Goal: Transaction & Acquisition: Book appointment/travel/reservation

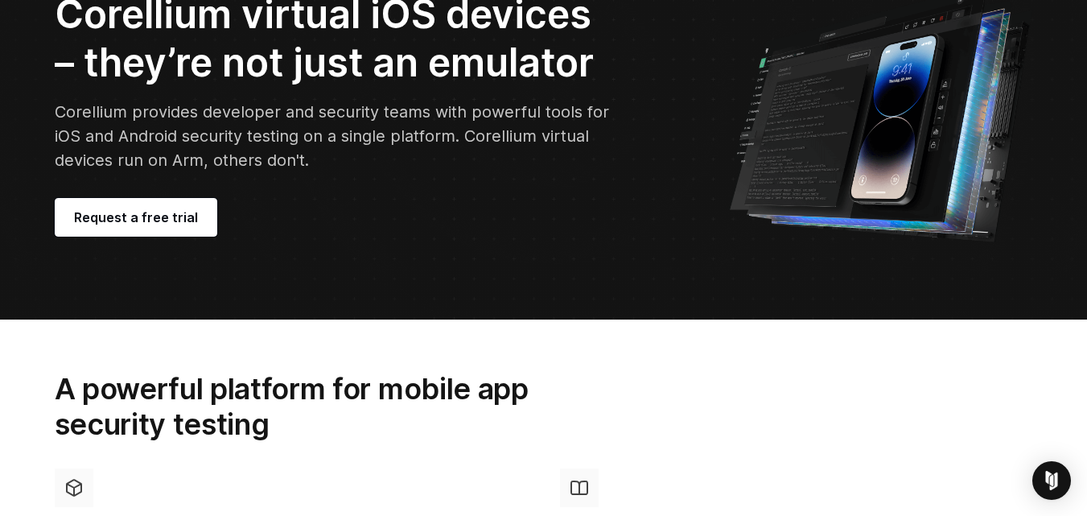
scroll to position [161, 0]
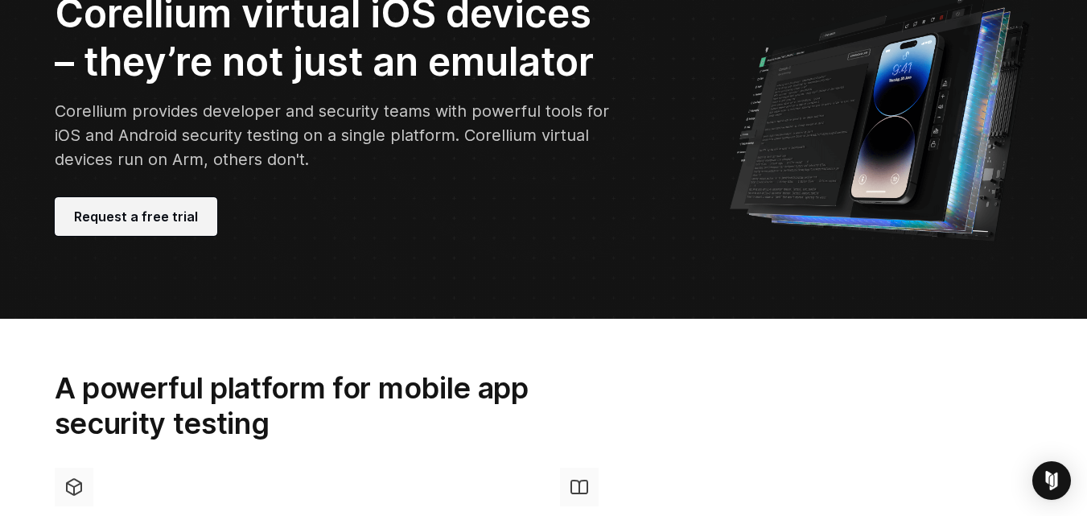
click at [85, 206] on link "Request a free trial" at bounding box center [136, 216] width 163 height 39
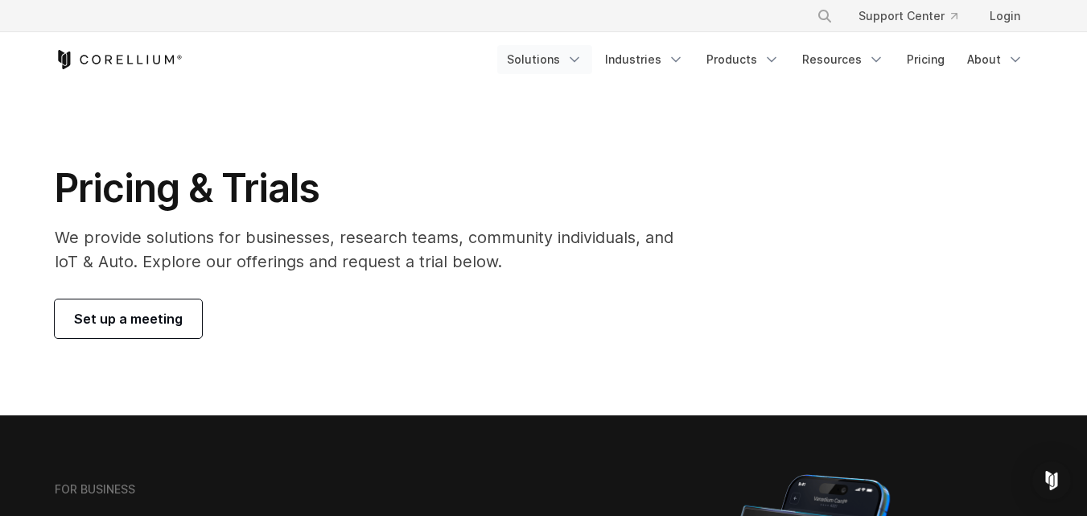
click at [526, 64] on link "Solutions" at bounding box center [544, 59] width 95 height 29
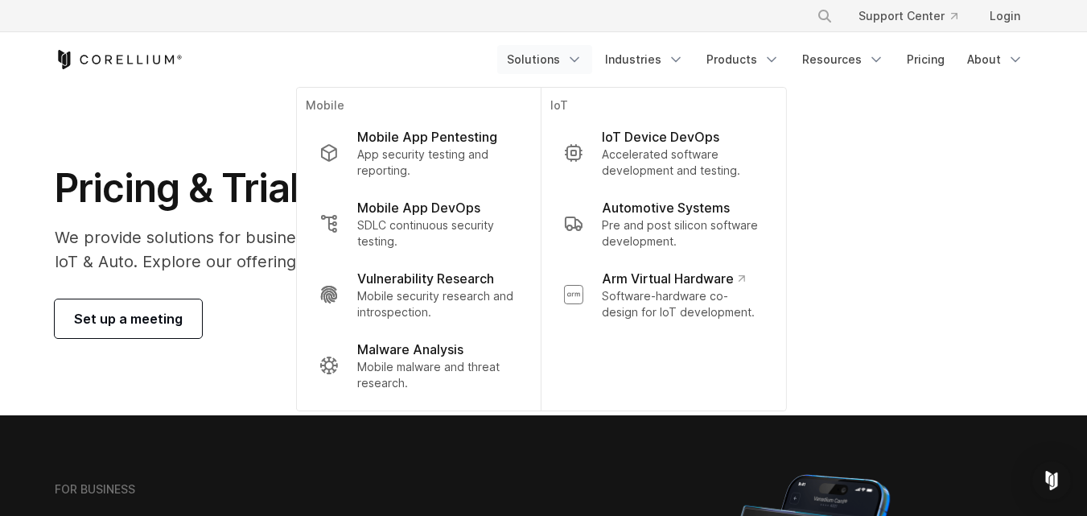
drag, startPoint x: 452, startPoint y: 190, endPoint x: 439, endPoint y: 183, distance: 14.4
click at [451, 190] on link "Mobile App DevOps SDLC continuous security testing." at bounding box center [418, 223] width 224 height 71
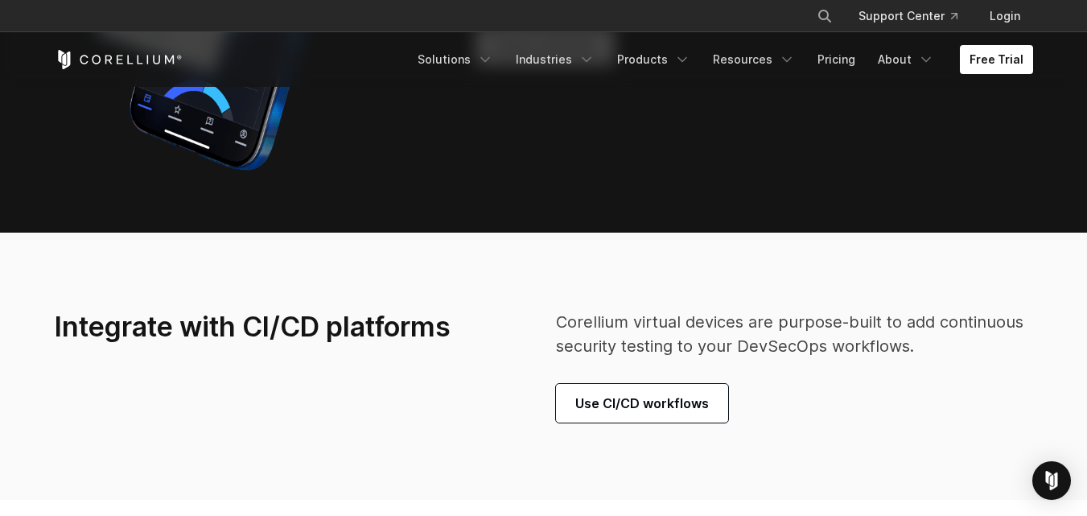
scroll to position [3781, 0]
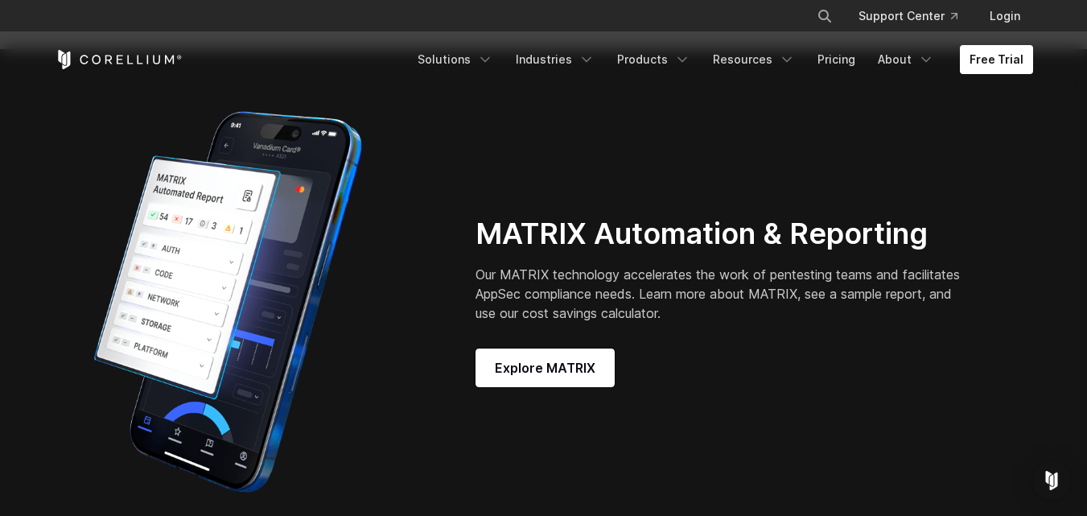
click at [959, 77] on div "Free Trial Solutions IoT" at bounding box center [544, 59] width 978 height 55
click at [1008, 26] on link "Login" at bounding box center [1005, 16] width 56 height 29
click at [997, 63] on link "Free Trial" at bounding box center [996, 59] width 73 height 29
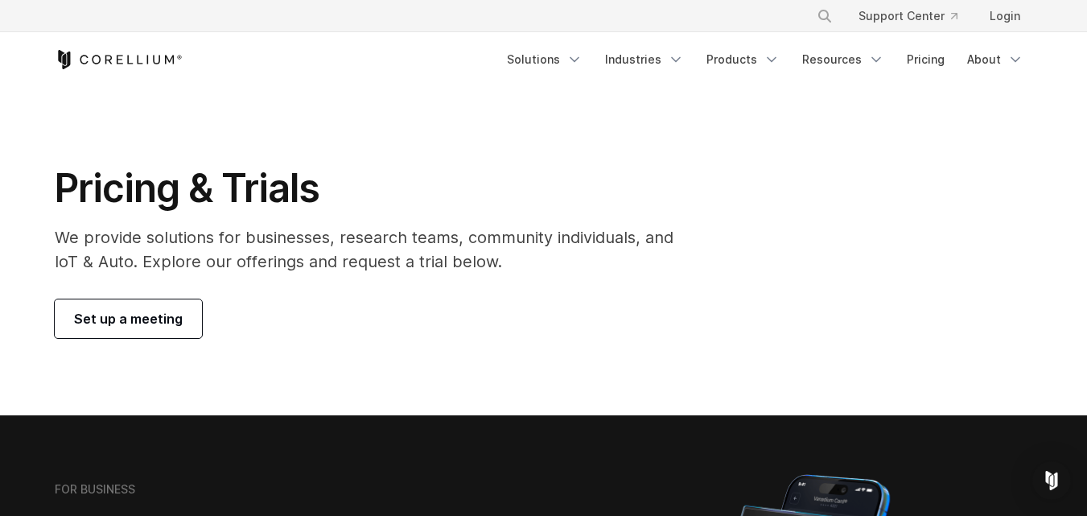
click at [11, 73] on header "× Search our site... Support Center Login" at bounding box center [543, 43] width 1087 height 87
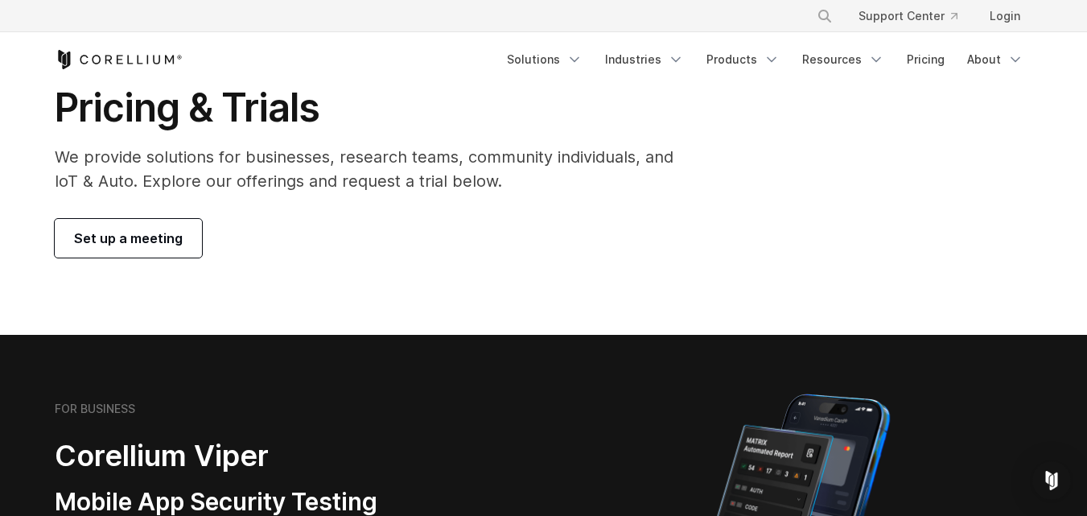
click at [124, 258] on section "Pricing & Trials We provide solutions for businesses, research teams, community…" at bounding box center [543, 170] width 1087 height 328
click at [102, 240] on span "Set up a meeting" at bounding box center [128, 237] width 109 height 19
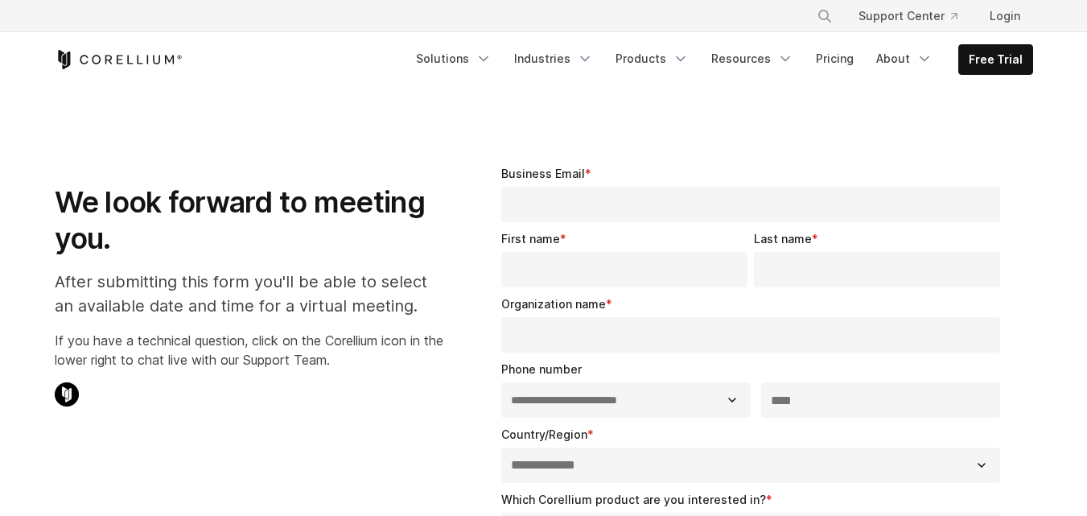
select select "**"
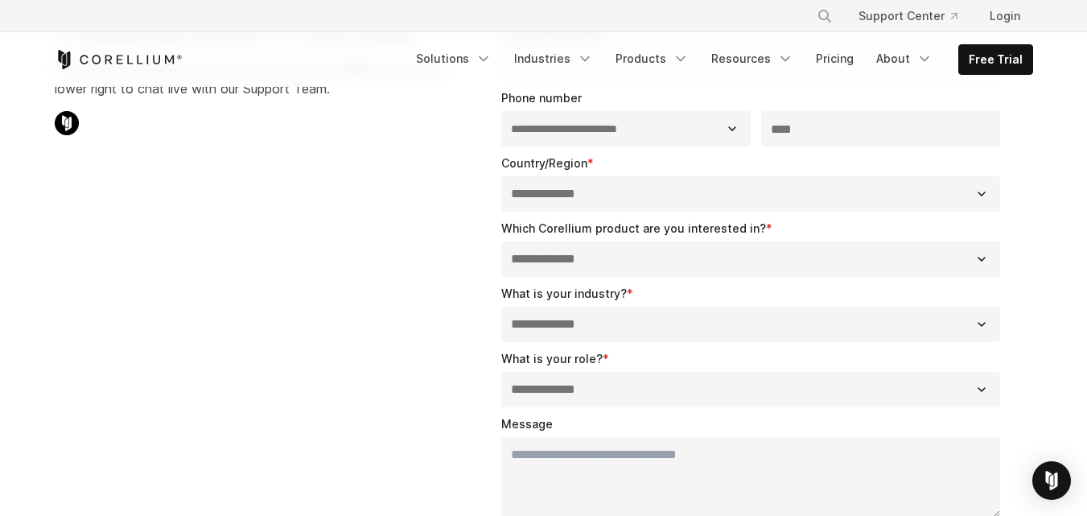
scroll to position [322, 0]
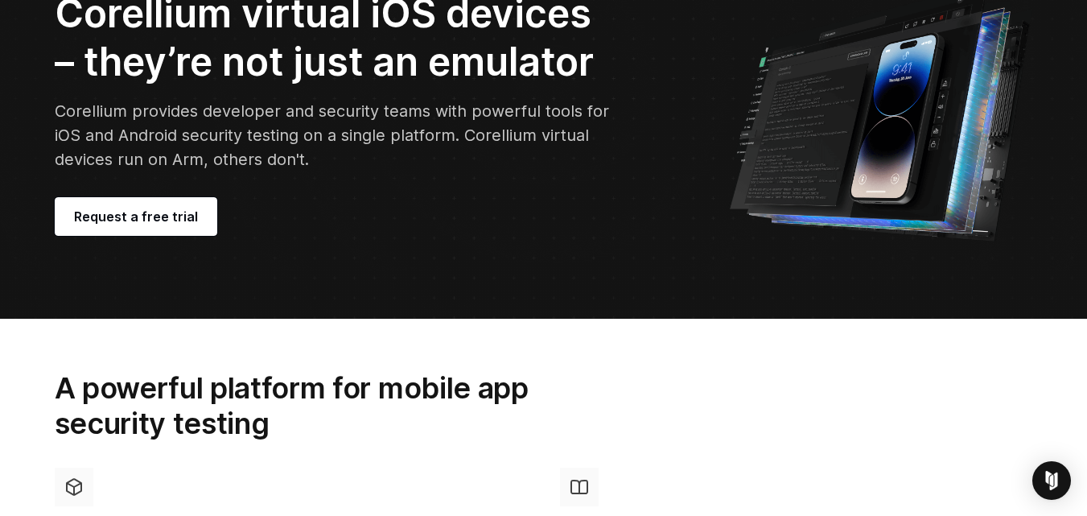
drag, startPoint x: 316, startPoint y: 195, endPoint x: 218, endPoint y: 179, distance: 99.5
